Goal: Task Accomplishment & Management: Use online tool/utility

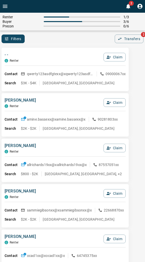
click at [78, 48] on div "- - C Renter Claim Contact qwerty123asdfgtexx@x qwerty123asdfgtexx@x 09000067xx…" at bounding box center [65, 69] width 127 height 43
click at [91, 41] on div "Filters 0 Transfers 2" at bounding box center [72, 39] width 145 height 9
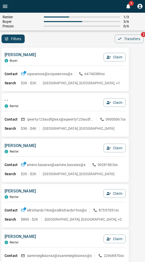
click at [109, 57] on icon "button" at bounding box center [108, 57] width 4 height 3
click at [109, 57] on button "Confirm Claim" at bounding box center [107, 57] width 36 height 9
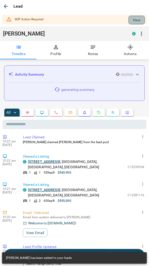
click at [131, 22] on button "View" at bounding box center [136, 20] width 16 height 9
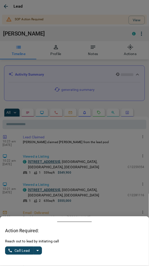
click at [40, 250] on icon "split button" at bounding box center [38, 251] width 6 height 6
click at [27, 238] on li "Log Manual Call" at bounding box center [23, 239] width 31 height 12
click at [21, 248] on button "Log Manual Call" at bounding box center [22, 251] width 34 height 8
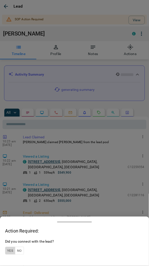
click at [12, 251] on button "Yes" at bounding box center [10, 251] width 10 height 8
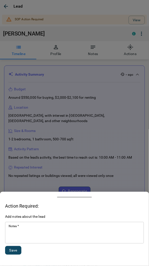
click at [27, 233] on textarea "Notes   *" at bounding box center [75, 232] width 132 height 17
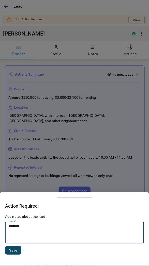
type textarea "*********"
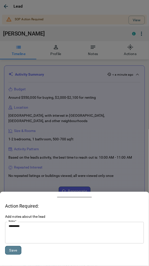
click at [11, 252] on button "Save" at bounding box center [13, 250] width 16 height 9
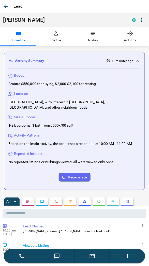
click at [4, 7] on icon "button" at bounding box center [6, 6] width 6 height 6
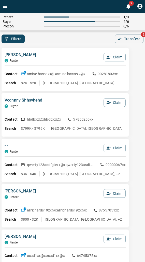
click at [41, 49] on div "Bassem Amine C Renter Claim Contact amine.bassexx@x amine.bassexx@x 90281803xx …" at bounding box center [65, 69] width 127 height 43
click at [63, 36] on div "Filters 0 Transfers 2" at bounding box center [72, 39] width 145 height 9
click at [49, 43] on div "Filters 0 Transfers 2" at bounding box center [72, 39] width 145 height 9
click at [64, 37] on div "Filters 0 Transfers 2" at bounding box center [72, 39] width 145 height 9
click at [58, 57] on div "Bassem Amine C Renter Claim" at bounding box center [65, 59] width 121 height 14
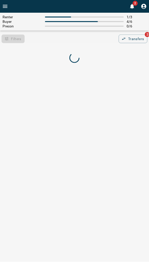
click at [43, 42] on div "Filters 0 Transfers 2" at bounding box center [74, 39] width 149 height 9
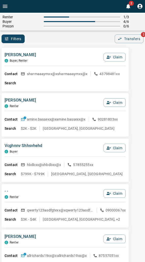
click at [43, 42] on div "Filters 0 Transfers 2" at bounding box center [72, 39] width 145 height 9
click at [65, 48] on div "[PERSON_NAME] C Buyer, [PERSON_NAME] Contact sharmaaaymxx@x sharmaaaymxx@x 4379…" at bounding box center [65, 69] width 127 height 43
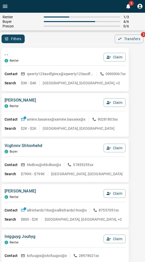
click at [75, 61] on div "- - C Renter Claim" at bounding box center [65, 59] width 121 height 14
click at [74, 50] on div "- - C Renter Claim Contact qwerty123asdfgtexx@x qwerty123asdfgtexx@x 09000067xx…" at bounding box center [65, 69] width 127 height 43
